Goal: Find specific page/section

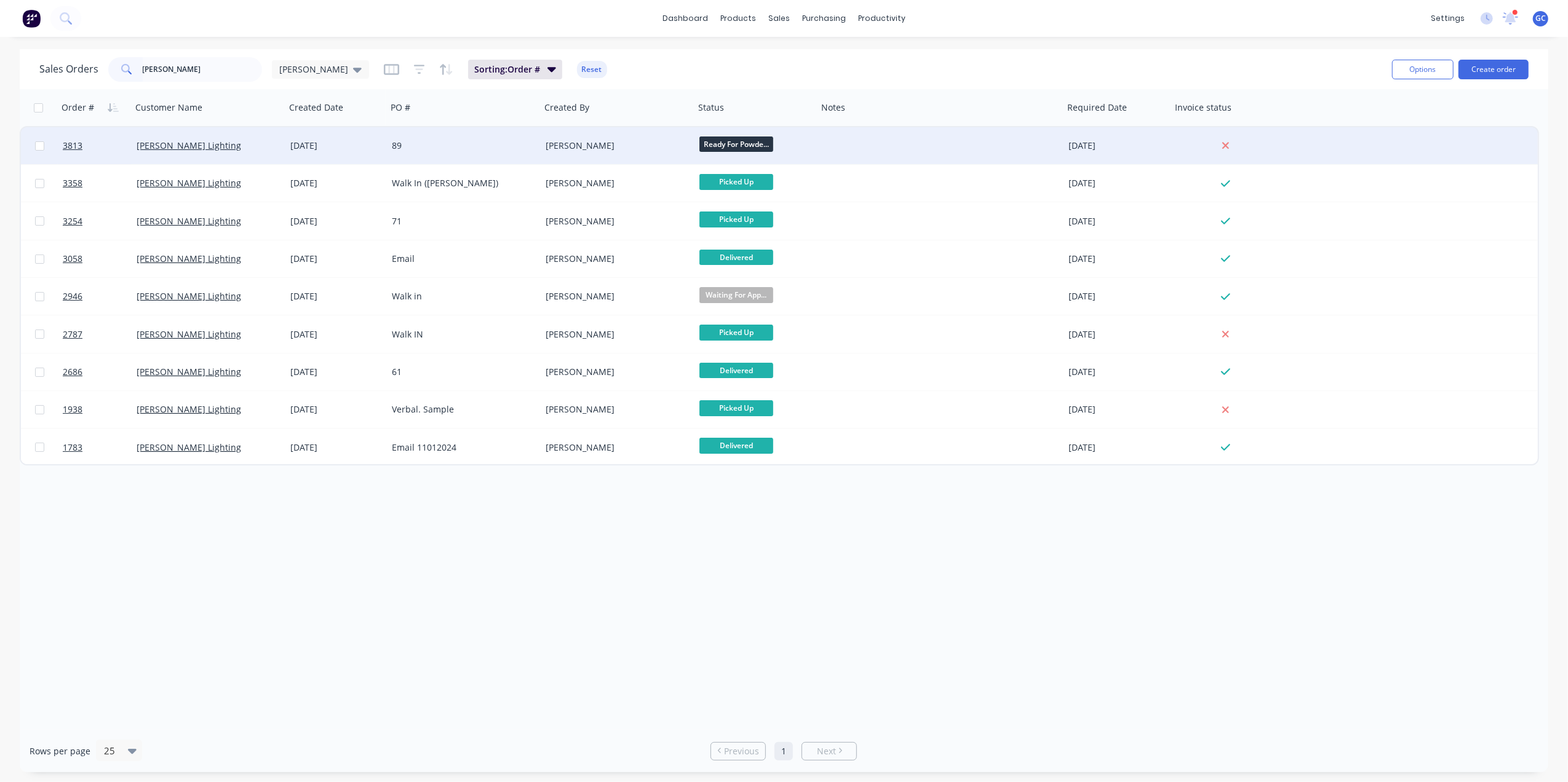
type input "kelvin"
click at [437, 139] on div "89" at bounding box center [463, 146] width 153 height 37
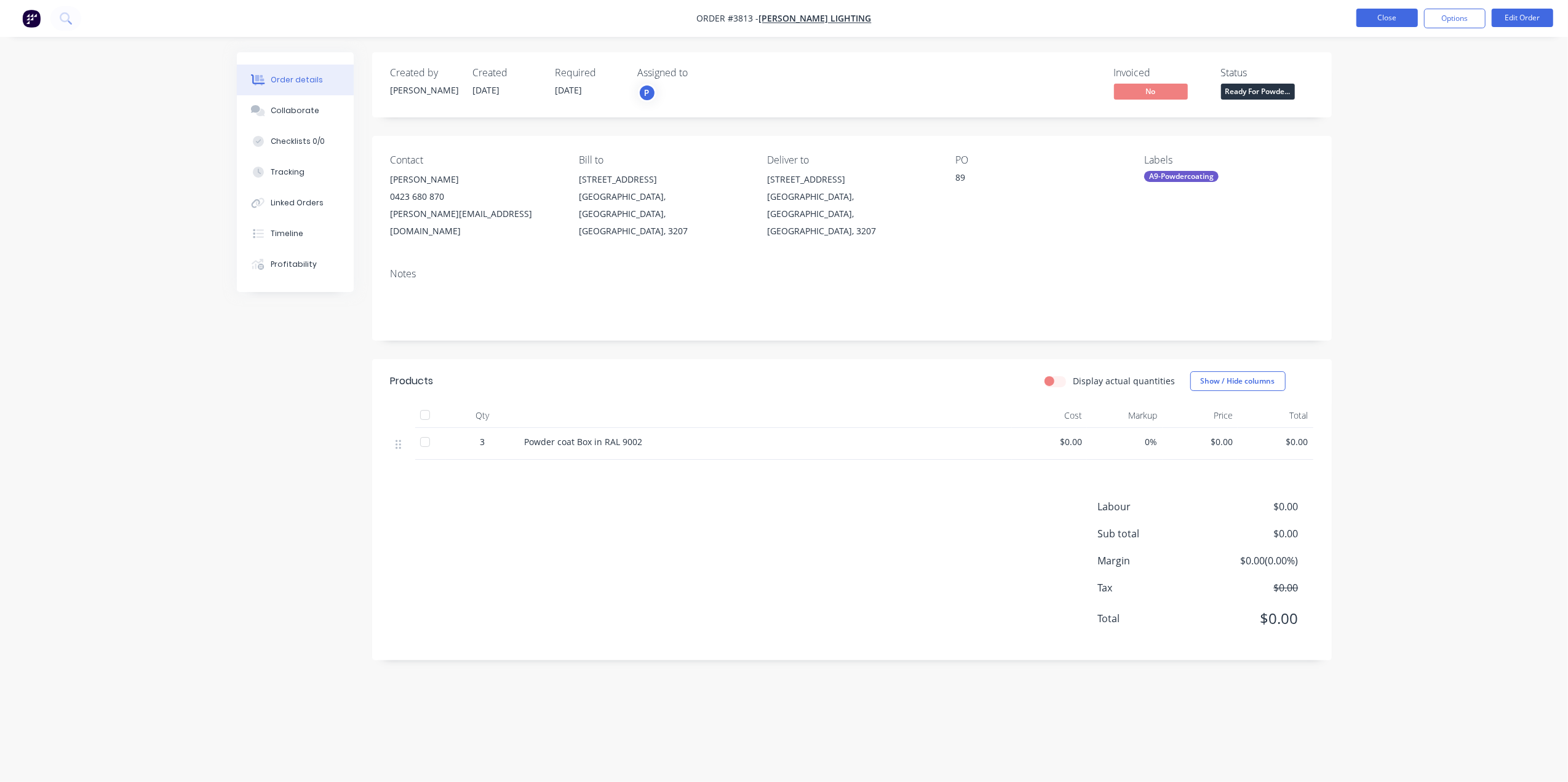
click at [1406, 17] on button "Close" at bounding box center [1387, 17] width 62 height 18
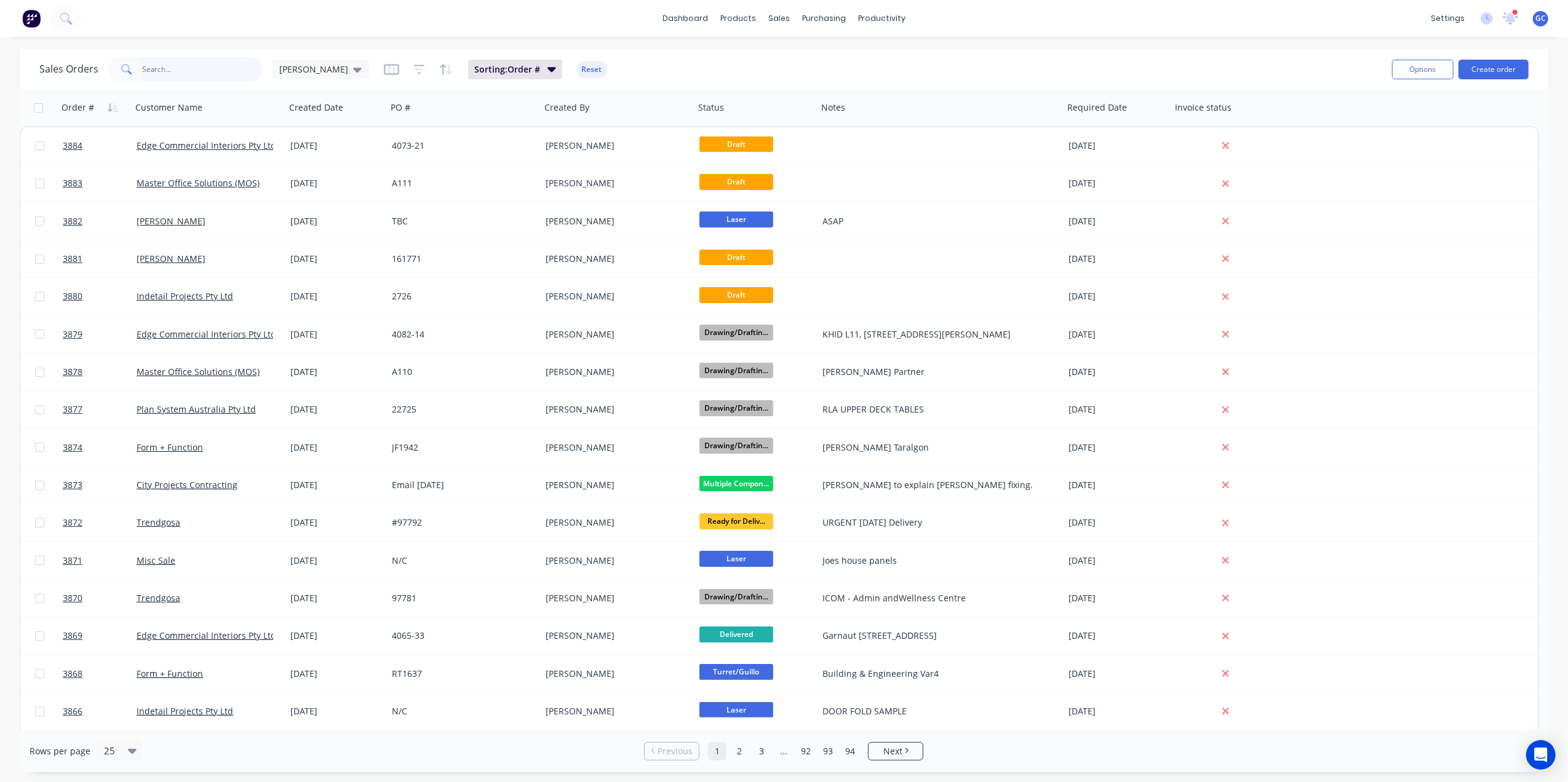
click at [212, 80] on input "text" at bounding box center [202, 69] width 120 height 25
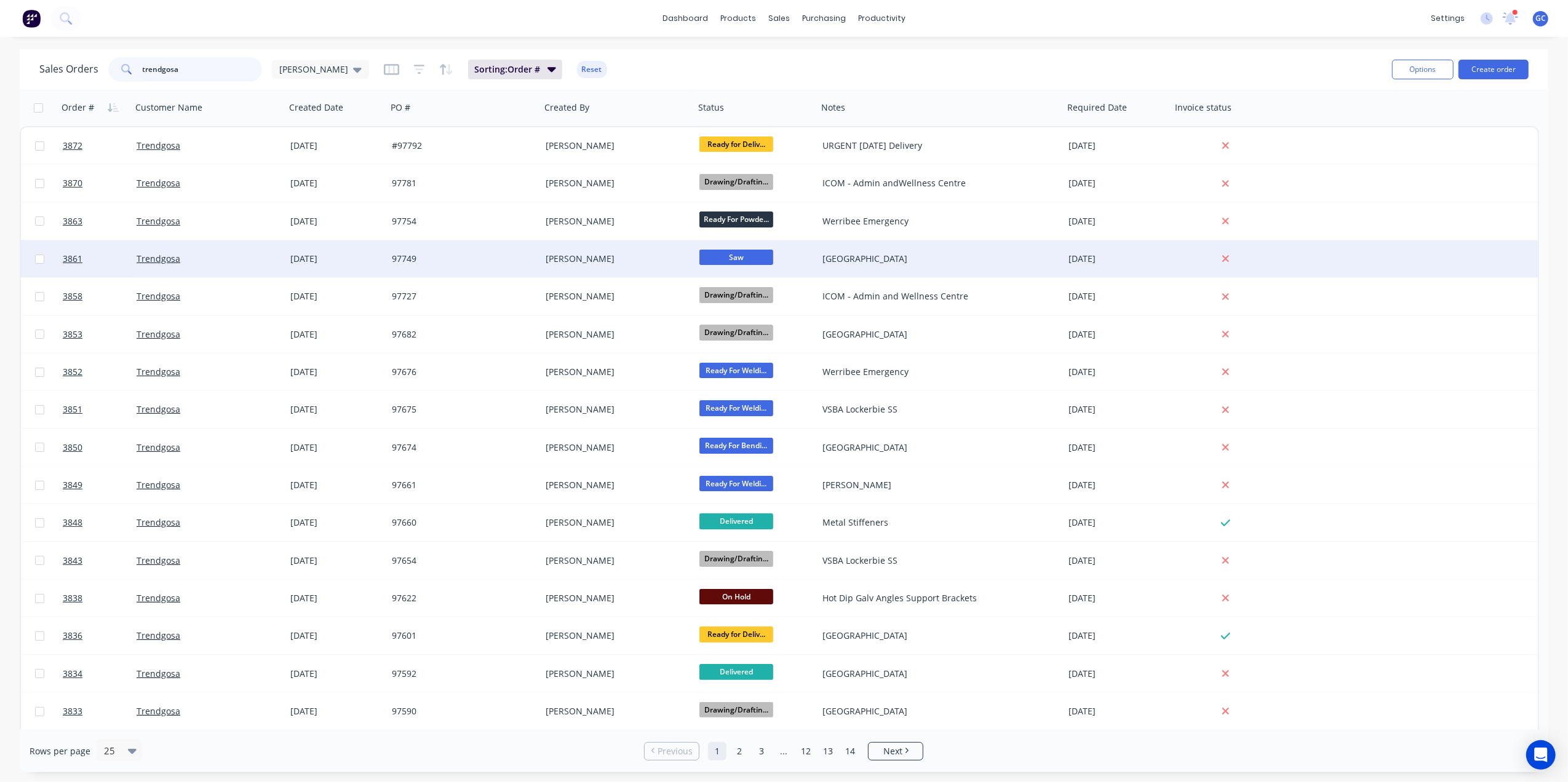
type input "trendgosa"
click at [488, 258] on div "97749" at bounding box center [460, 258] width 137 height 12
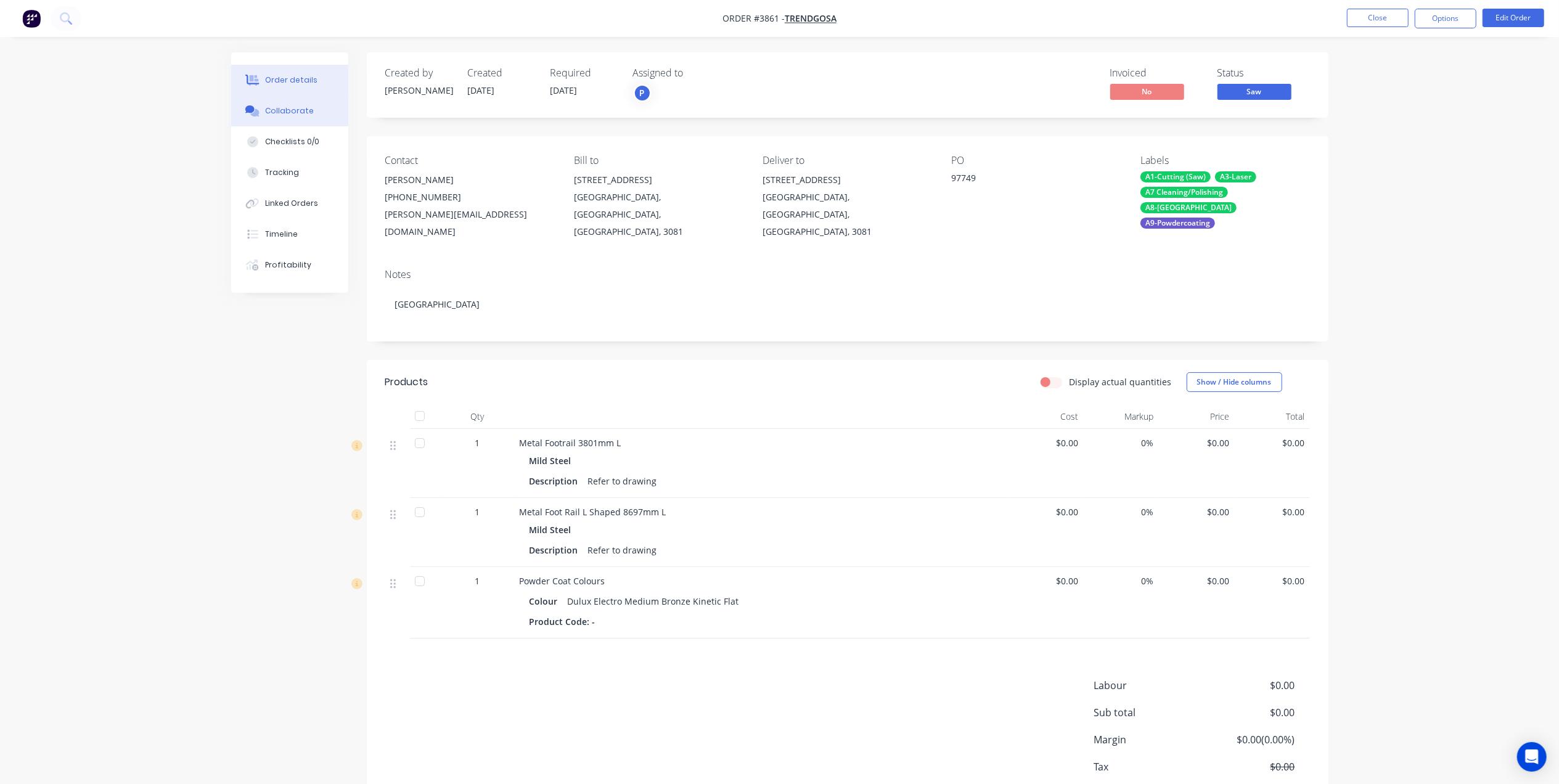
click at [274, 117] on button "Collaborate" at bounding box center [289, 110] width 117 height 31
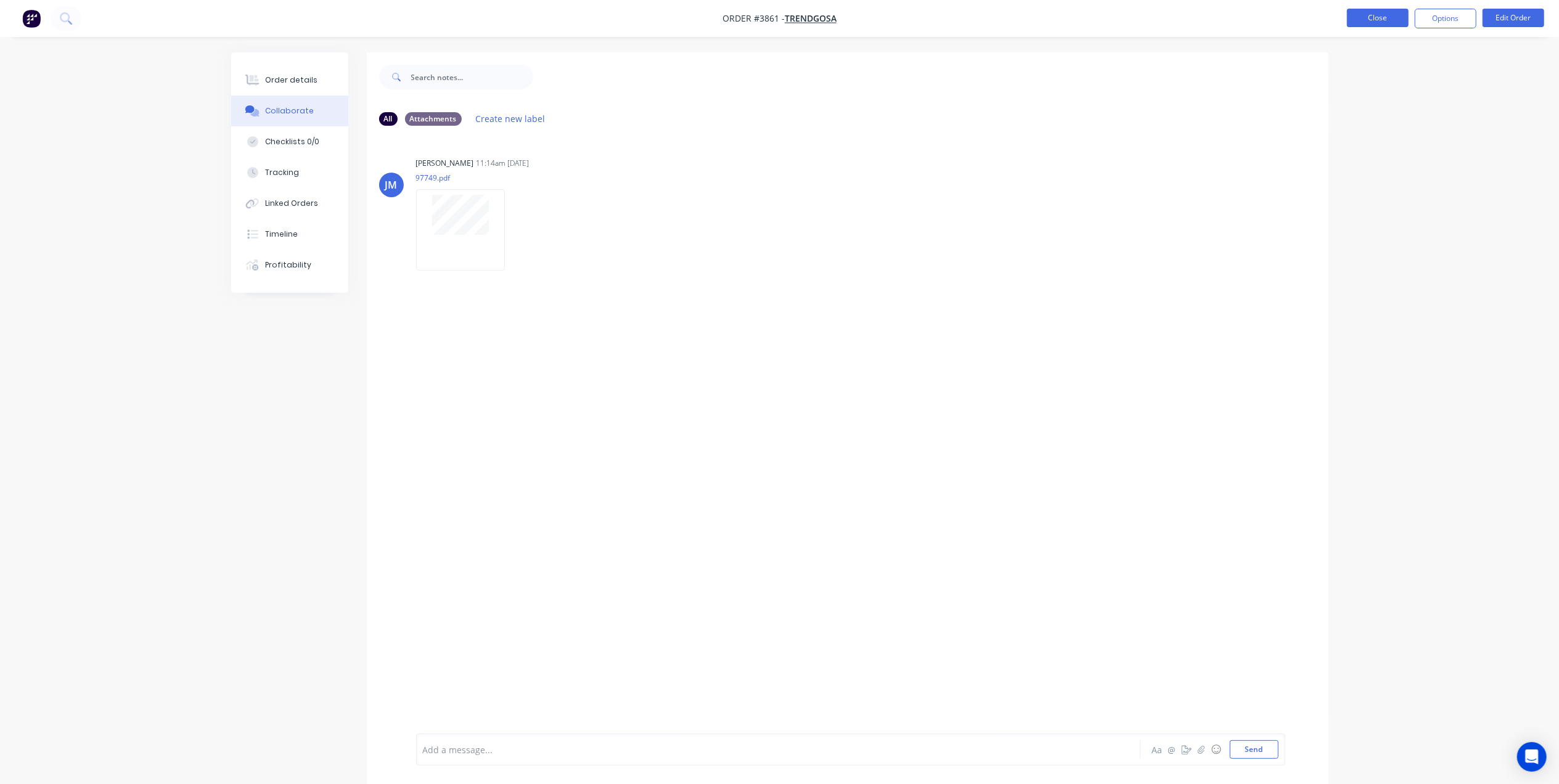
click at [1362, 26] on button "Close" at bounding box center [1377, 18] width 62 height 18
